Goal: Task Accomplishment & Management: Manage account settings

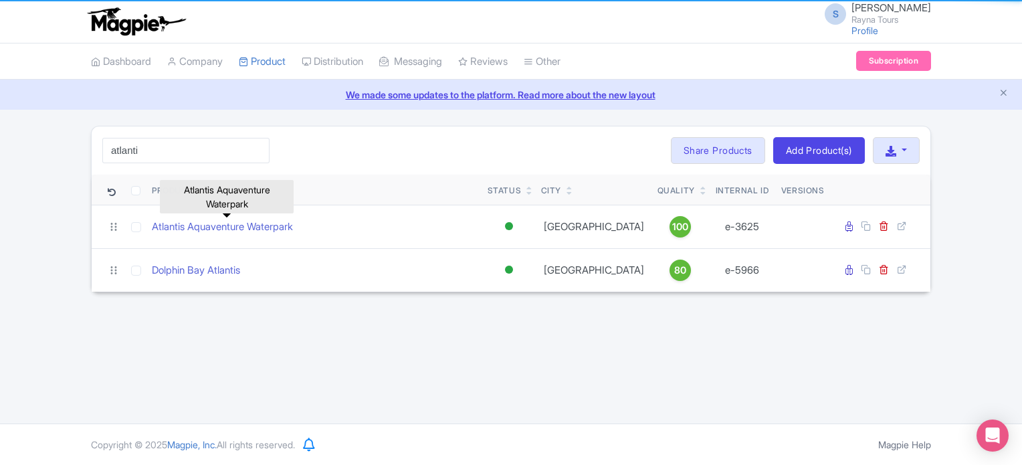
type input "atlanti"
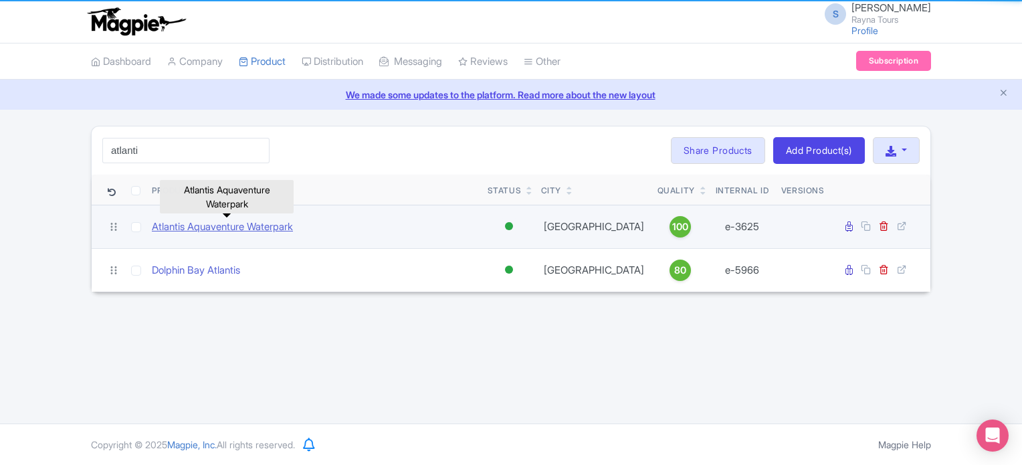
click at [231, 231] on link "Atlantis Aquaventure Waterpark" at bounding box center [222, 226] width 141 height 15
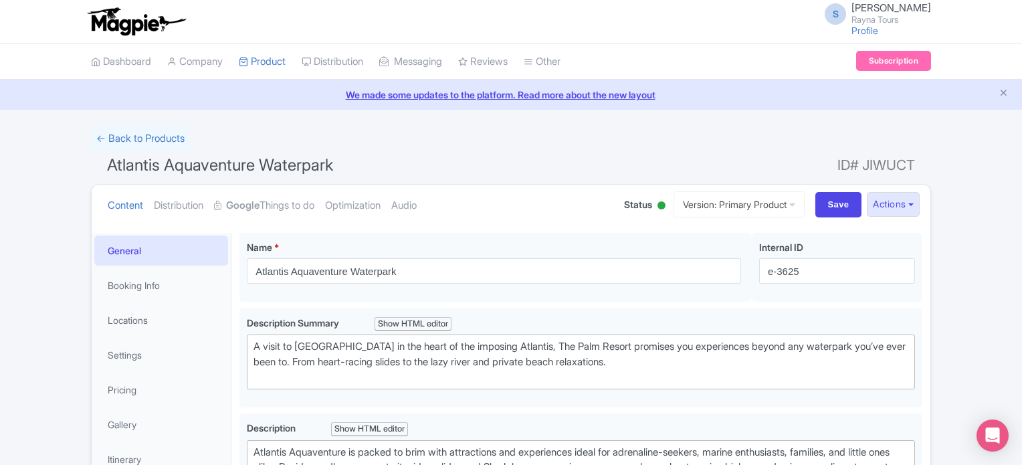
click at [278, 165] on span "Atlantis Aquaventure Waterpark" at bounding box center [220, 164] width 226 height 19
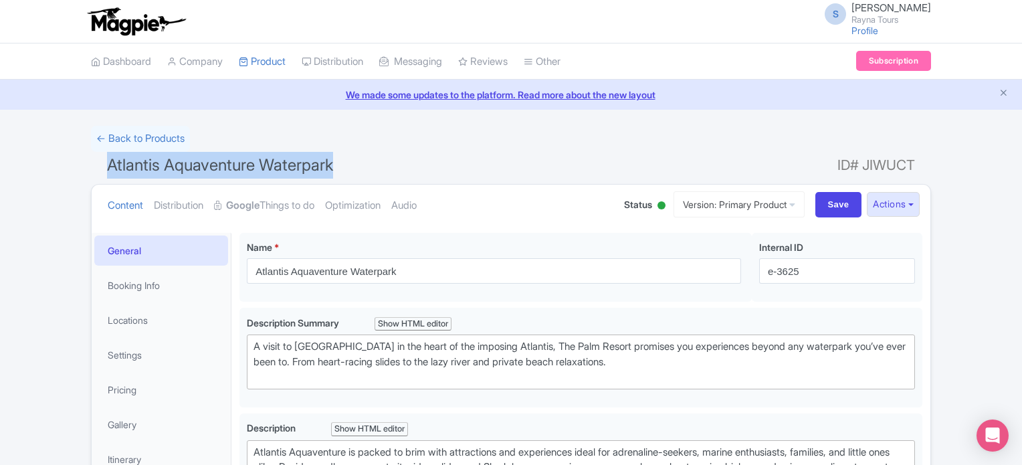
click at [278, 165] on span "Atlantis Aquaventure Waterpark" at bounding box center [220, 164] width 226 height 19
click at [484, 164] on h1 "Atlantis Aquaventure Waterpark ID# JIWUCT" at bounding box center [511, 168] width 840 height 32
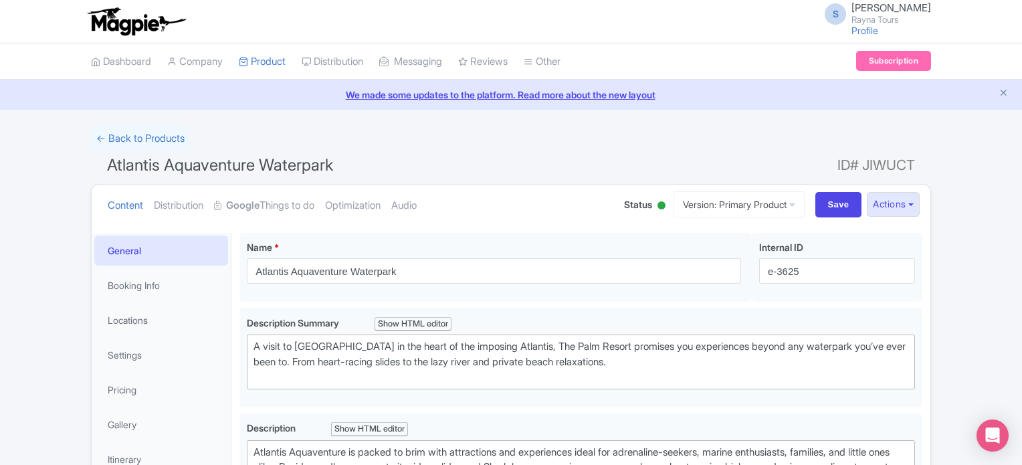
click at [878, 165] on span "ID# JIWUCT" at bounding box center [877, 165] width 78 height 27
click at [129, 318] on link "Locations" at bounding box center [161, 320] width 134 height 30
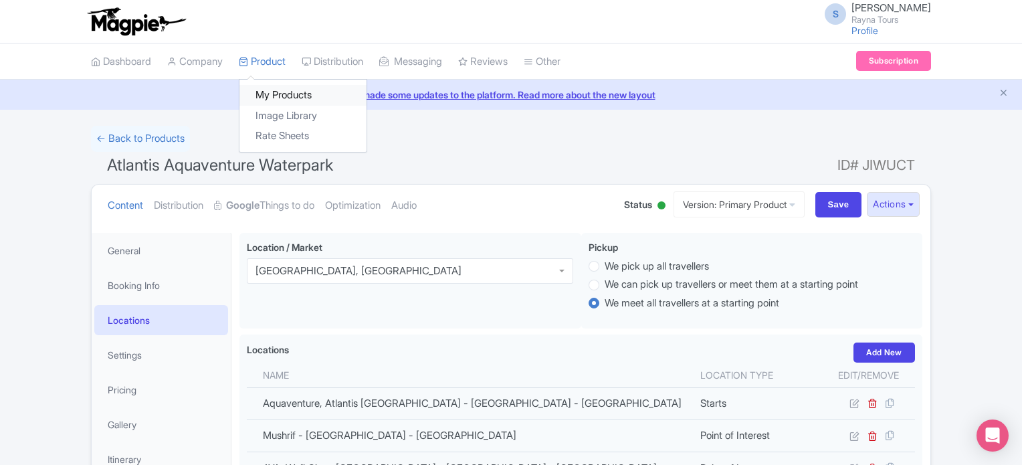
click at [286, 100] on link "My Products" at bounding box center [303, 95] width 127 height 21
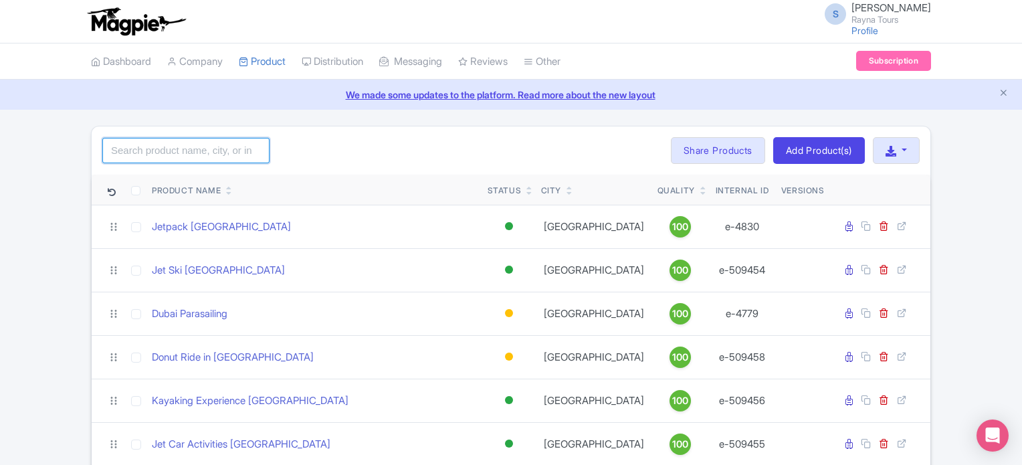
click at [221, 151] on input "search" at bounding box center [185, 150] width 167 height 25
